Goal: Consume media (video, audio): Consume media (video, audio)

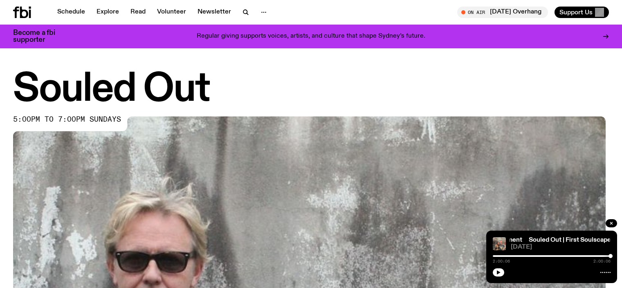
scroll to position [160, 0]
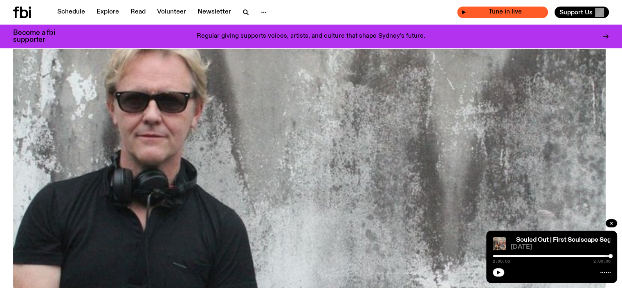
click at [514, 10] on span "Tune in live" at bounding box center [505, 12] width 78 height 6
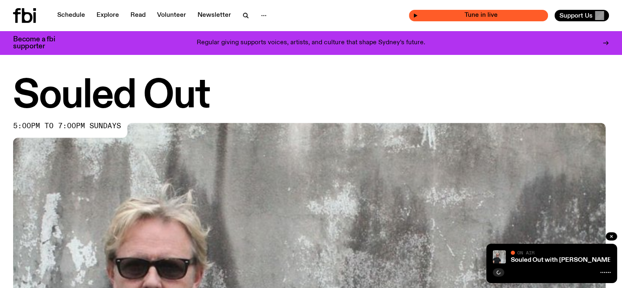
click at [481, 15] on span "Tune in live" at bounding box center [481, 15] width 126 height 6
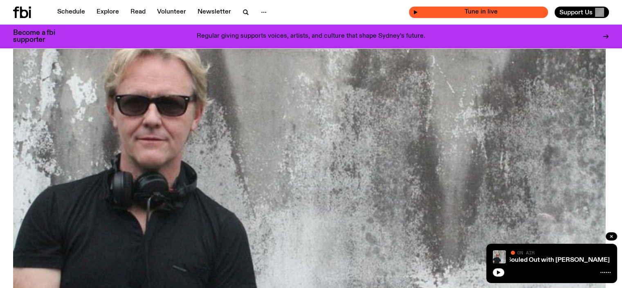
scroll to position [160, 0]
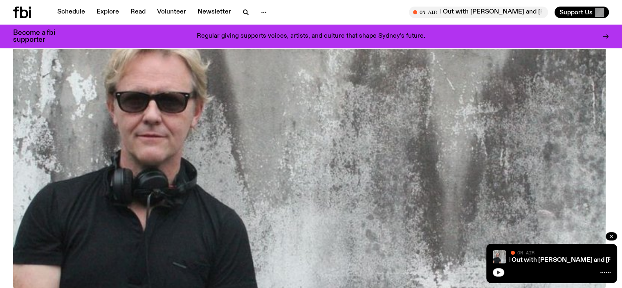
click at [499, 273] on icon "button" at bounding box center [498, 272] width 5 height 5
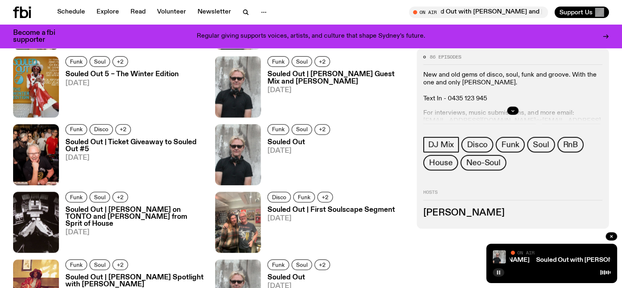
scroll to position [323, 0]
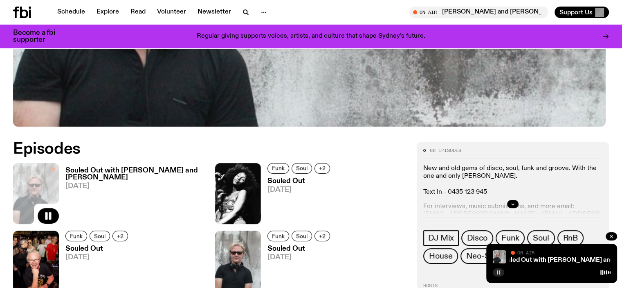
click at [134, 175] on h3 "Souled Out with Izzy Page and Jonathan Chalouhi" at bounding box center [135, 174] width 140 height 14
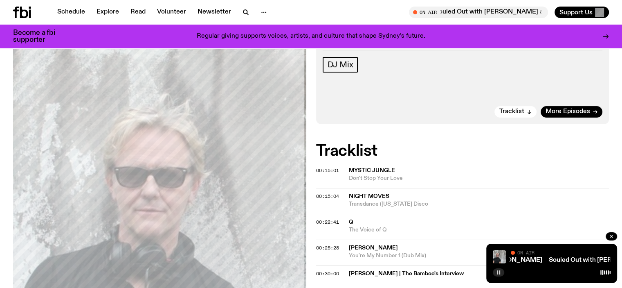
scroll to position [202, 0]
